Goal: Information Seeking & Learning: Learn about a topic

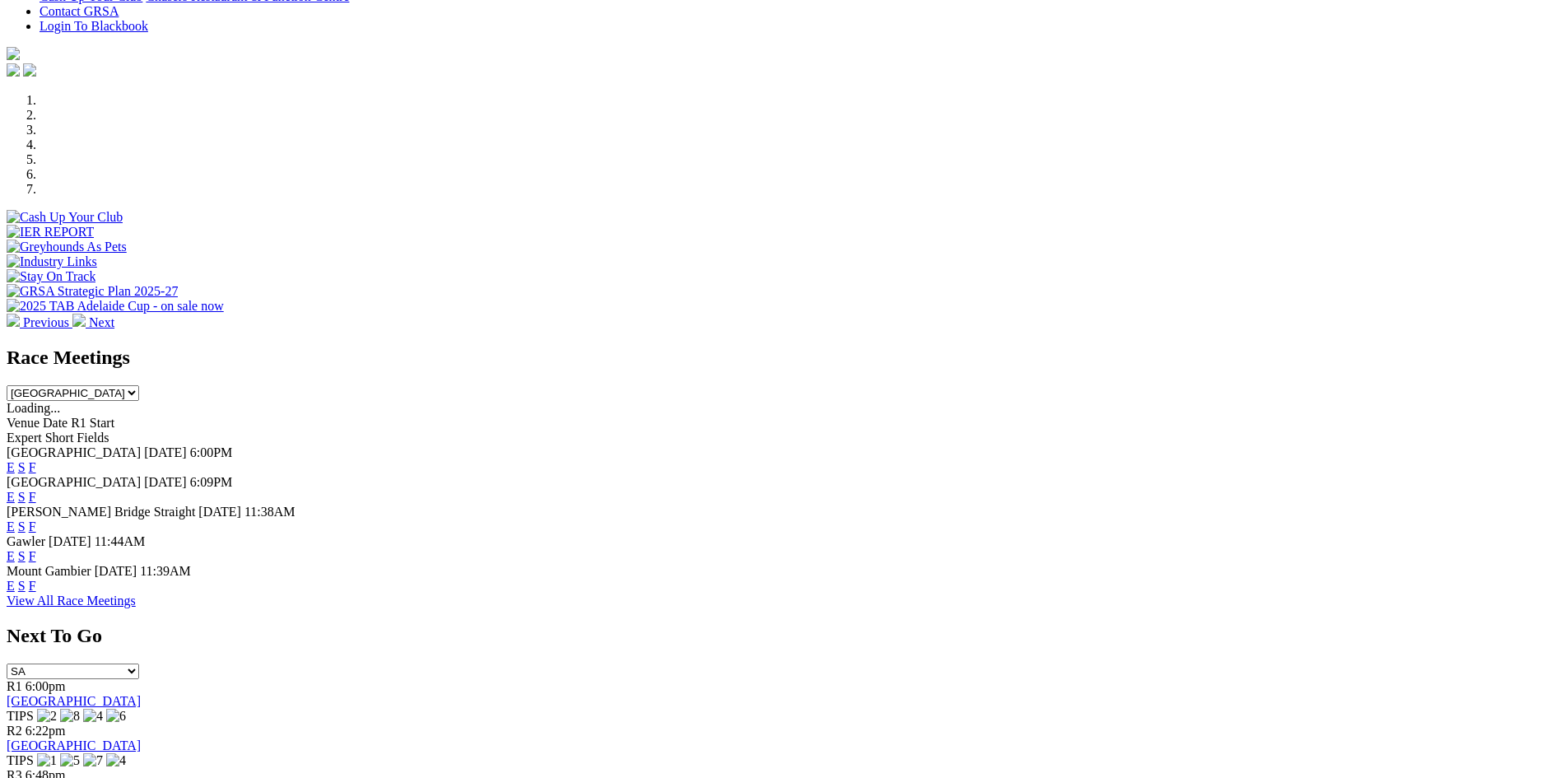
scroll to position [458, 0]
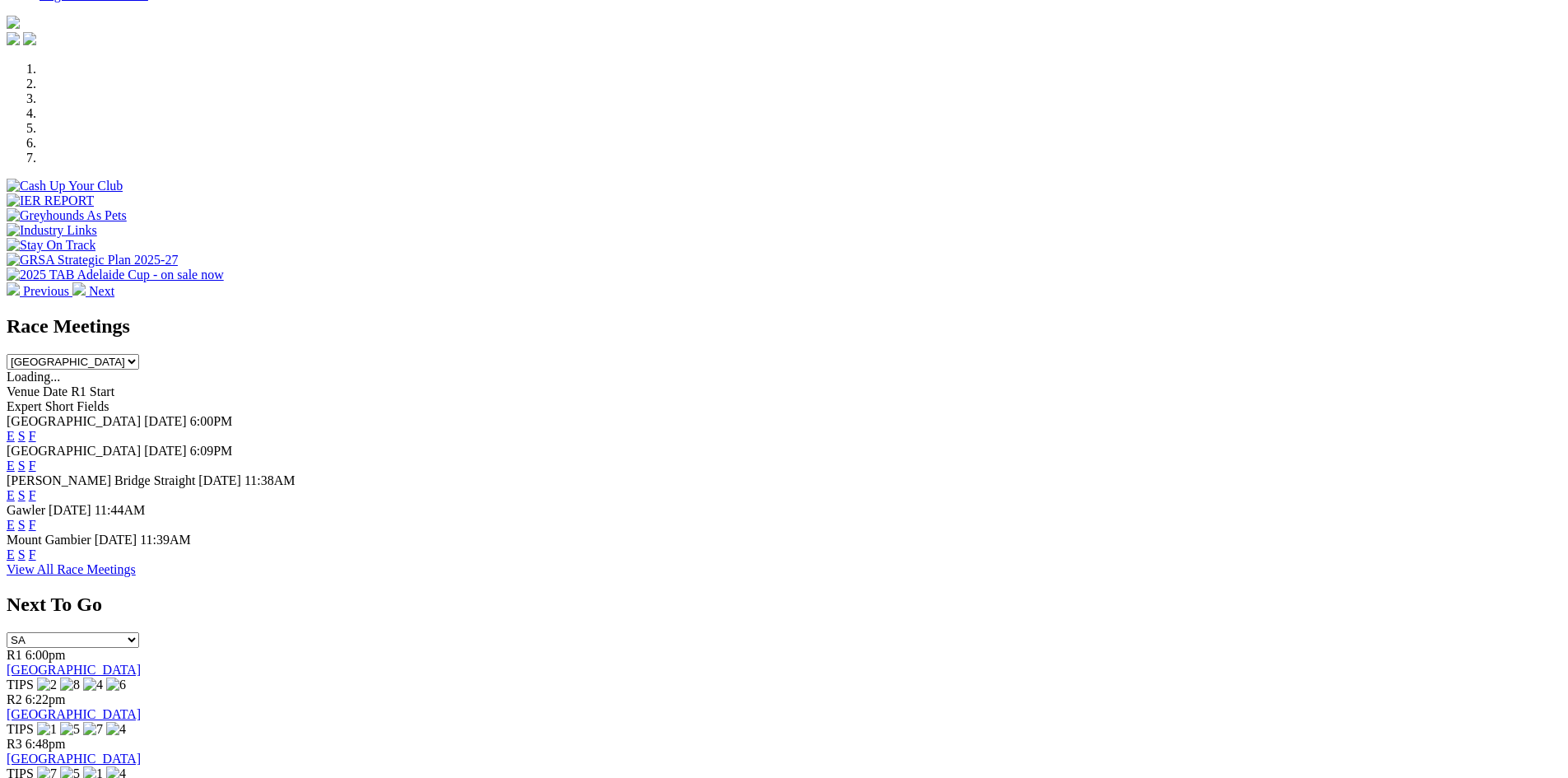
click at [36, 458] on link "F" at bounding box center [32, 465] width 8 height 14
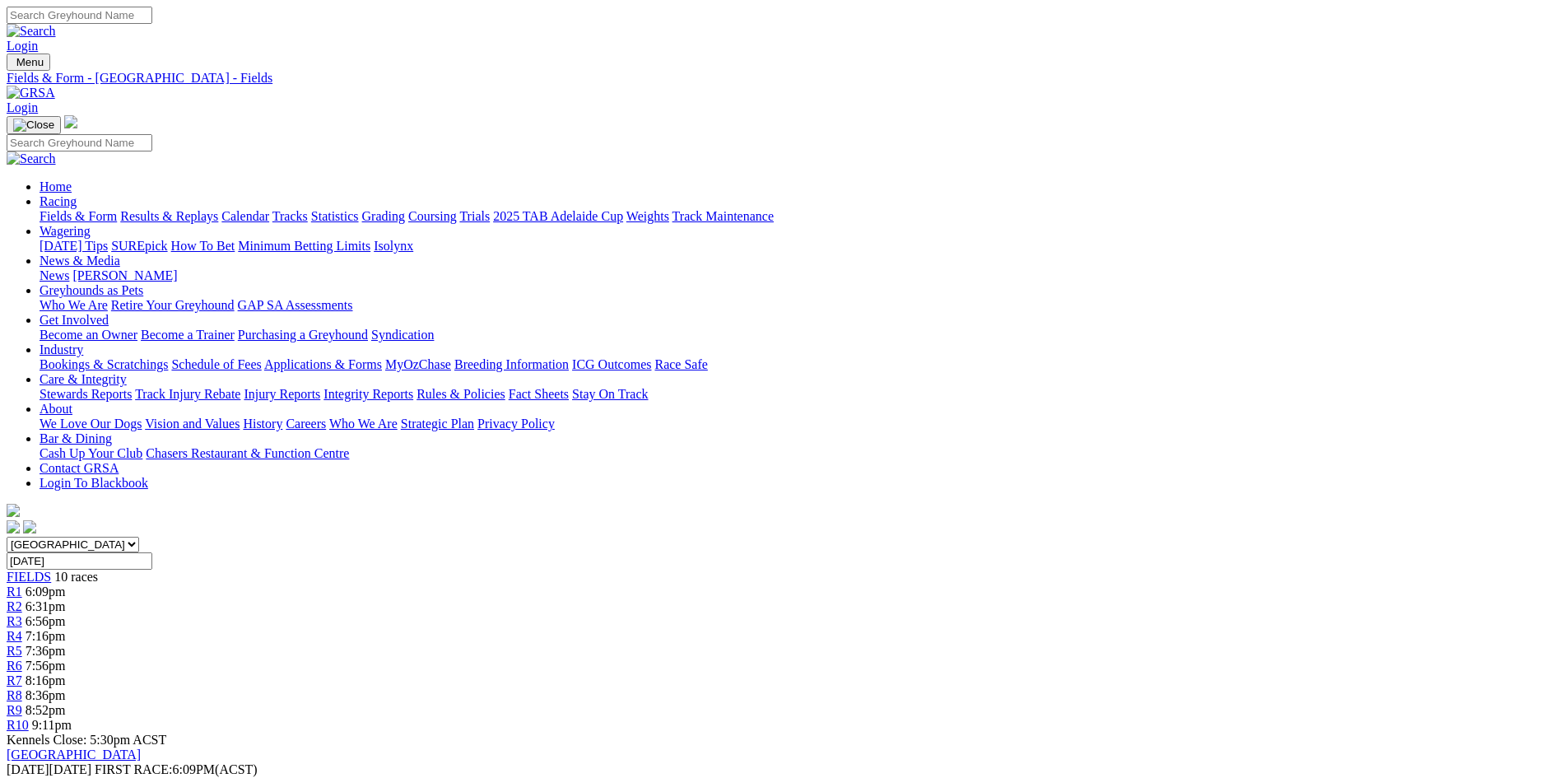
click at [269, 209] on link "Calendar" at bounding box center [245, 216] width 48 height 14
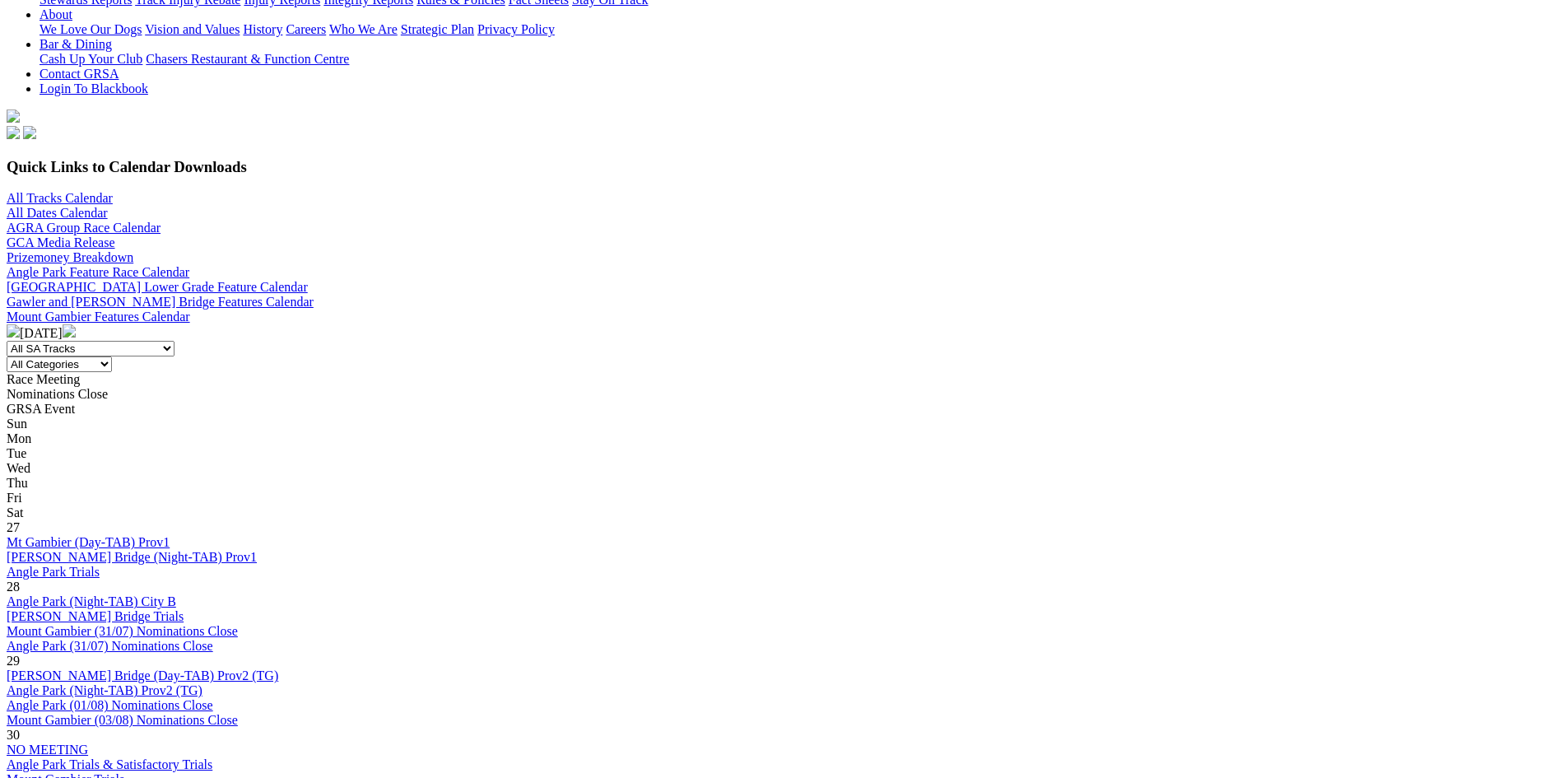
scroll to position [424, 0]
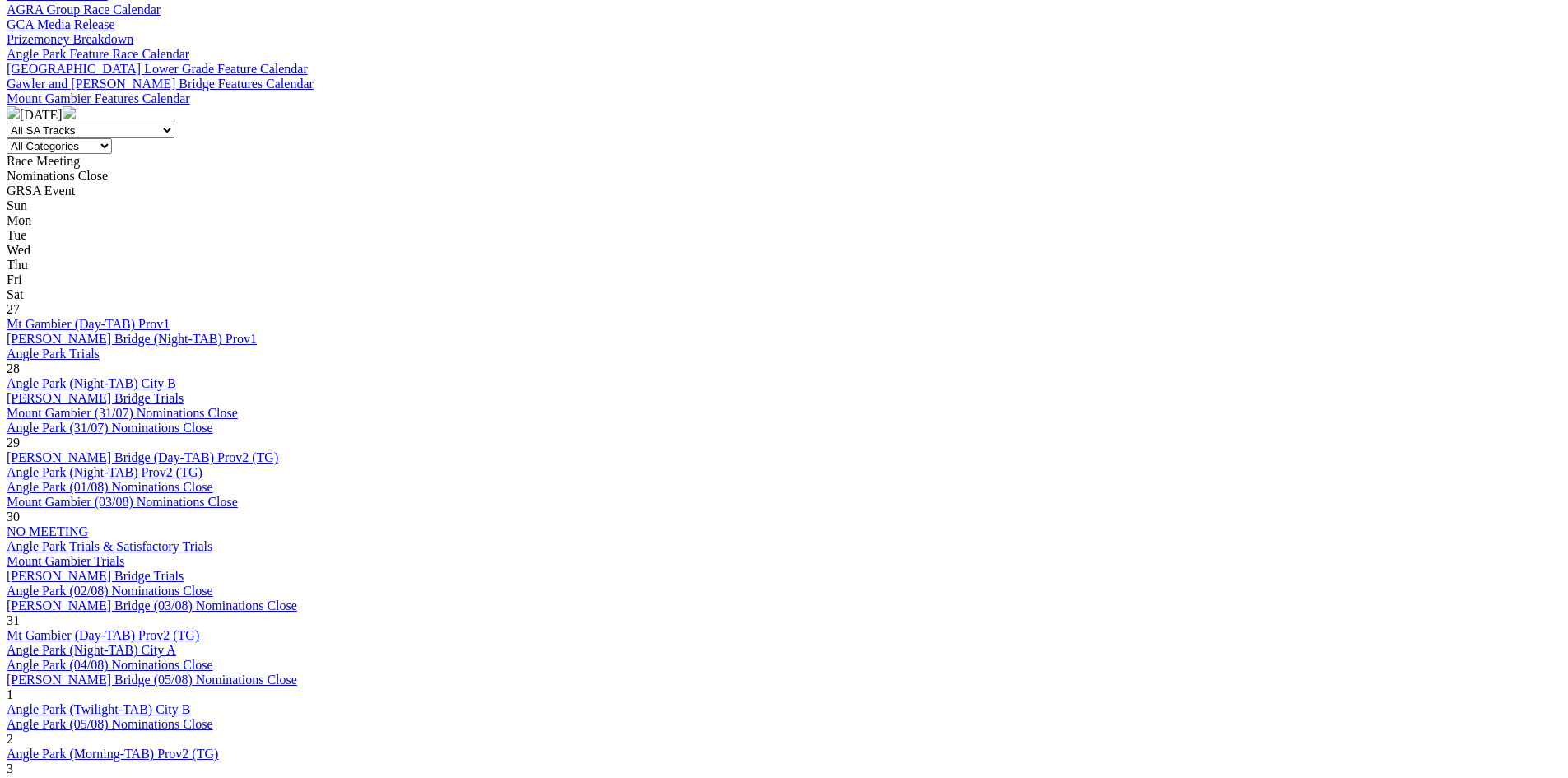
scroll to position [643, 0]
